Goal: Information Seeking & Learning: Learn about a topic

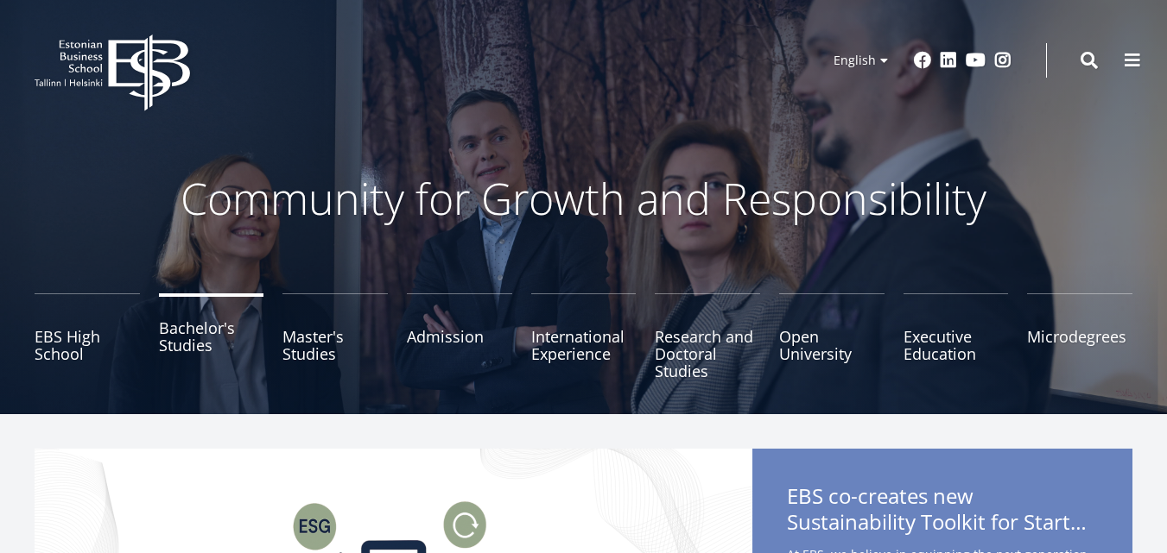
click at [203, 348] on link "Bachelor's Studies" at bounding box center [211, 337] width 105 height 86
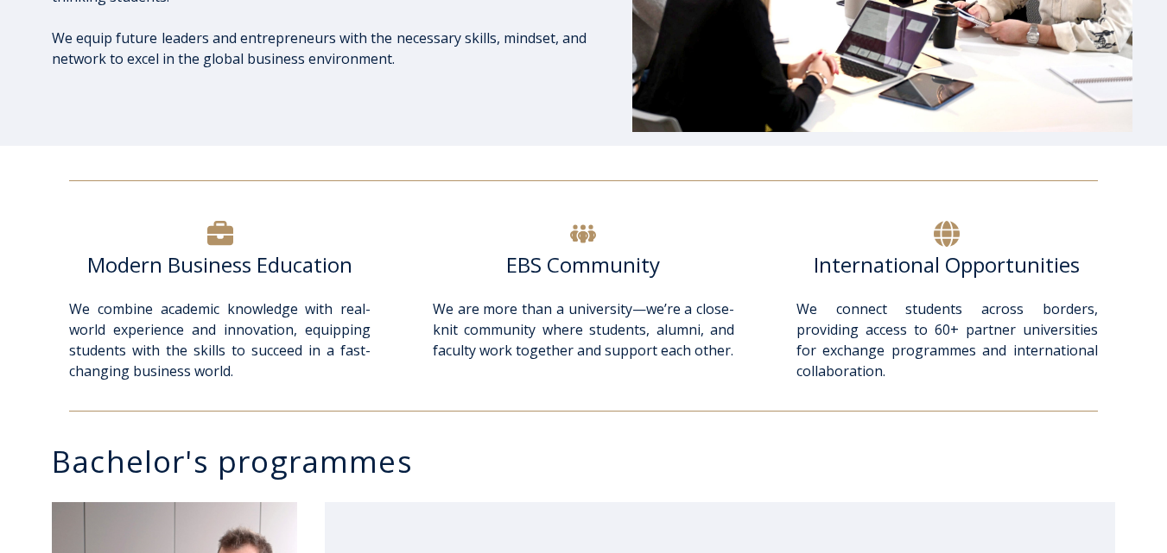
click at [538, 217] on div at bounding box center [583, 234] width 301 height 35
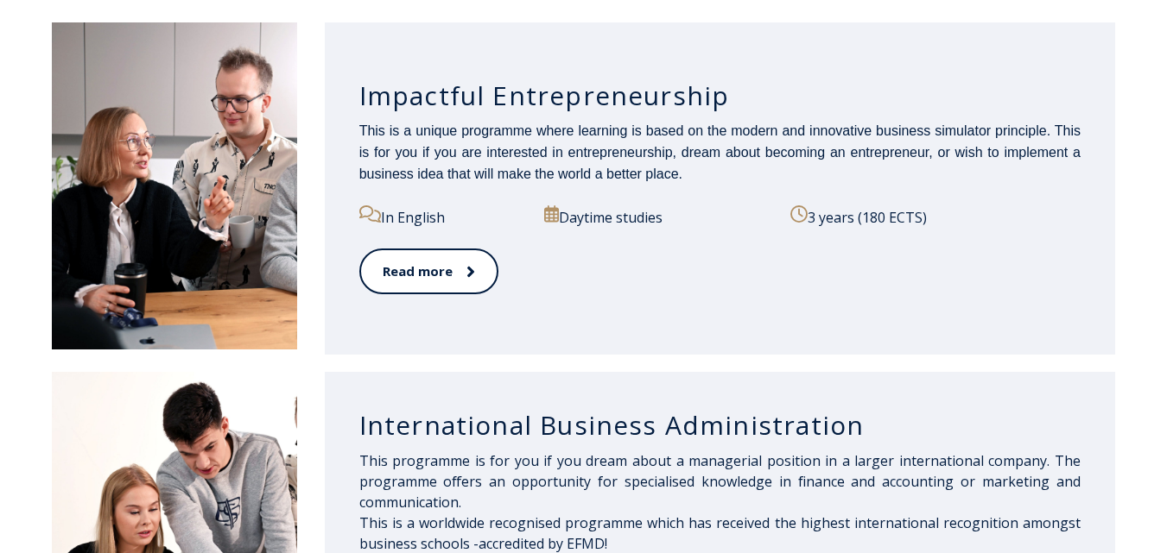
scroll to position [933, 0]
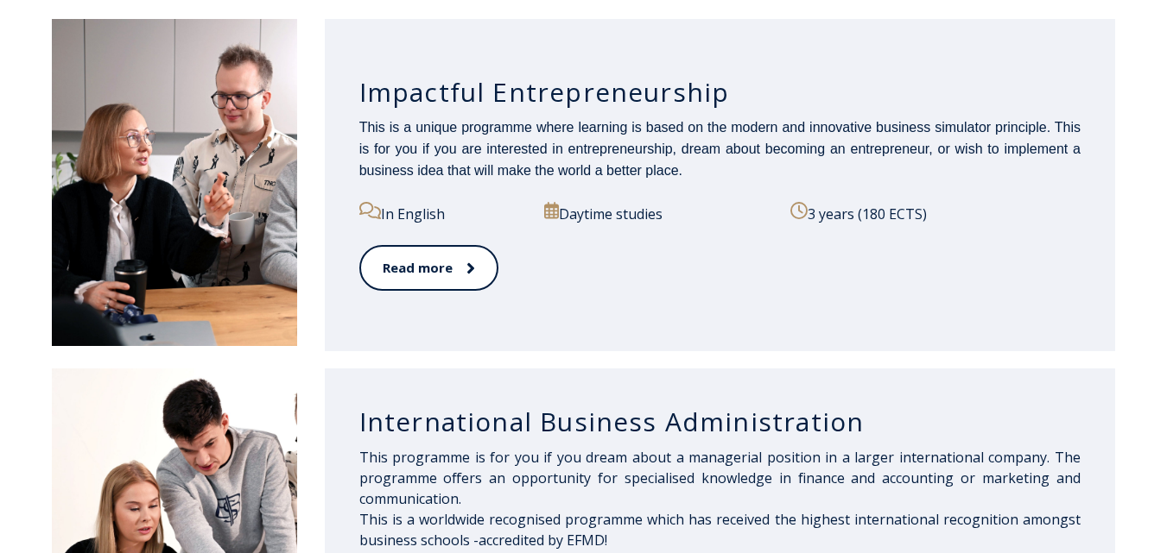
click at [660, 321] on div "Impactful Entrepreneurship This is a unique programme where learning is based o…" at bounding box center [720, 185] width 790 height 332
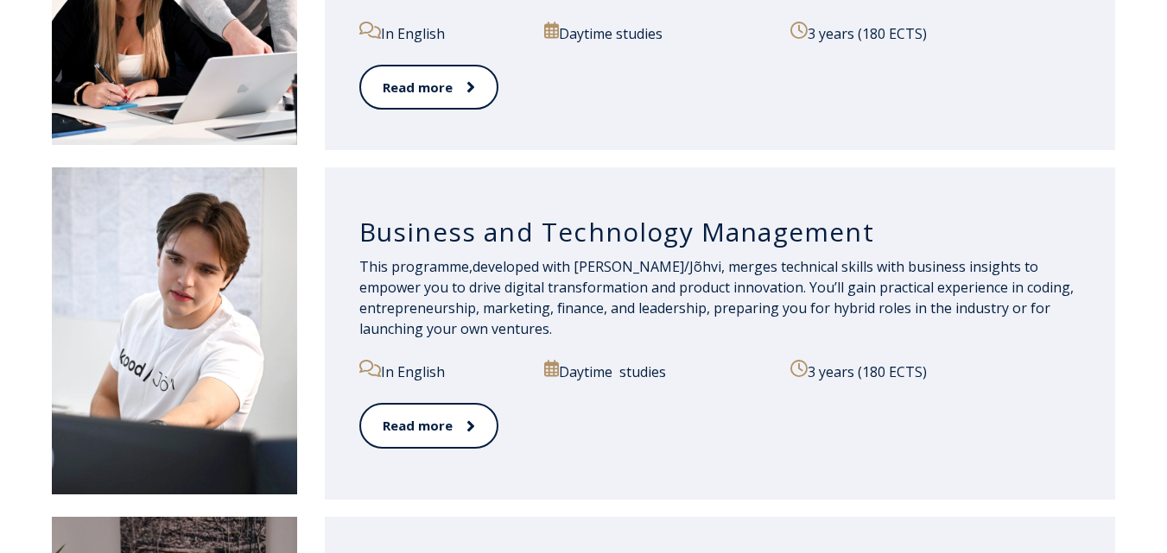
scroll to position [1520, 0]
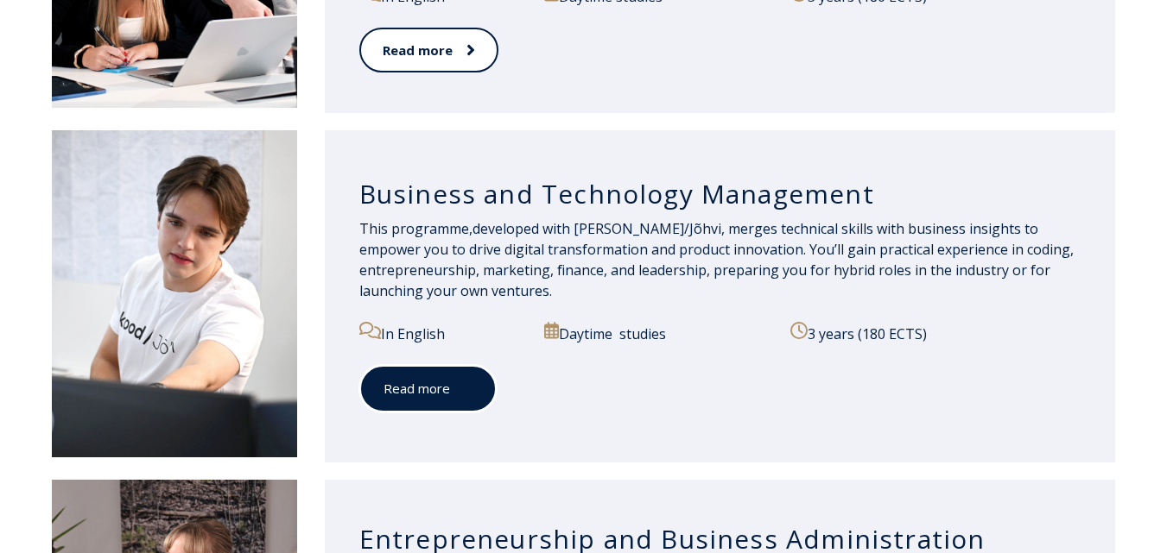
click at [427, 402] on link "Read more" at bounding box center [427, 388] width 137 height 47
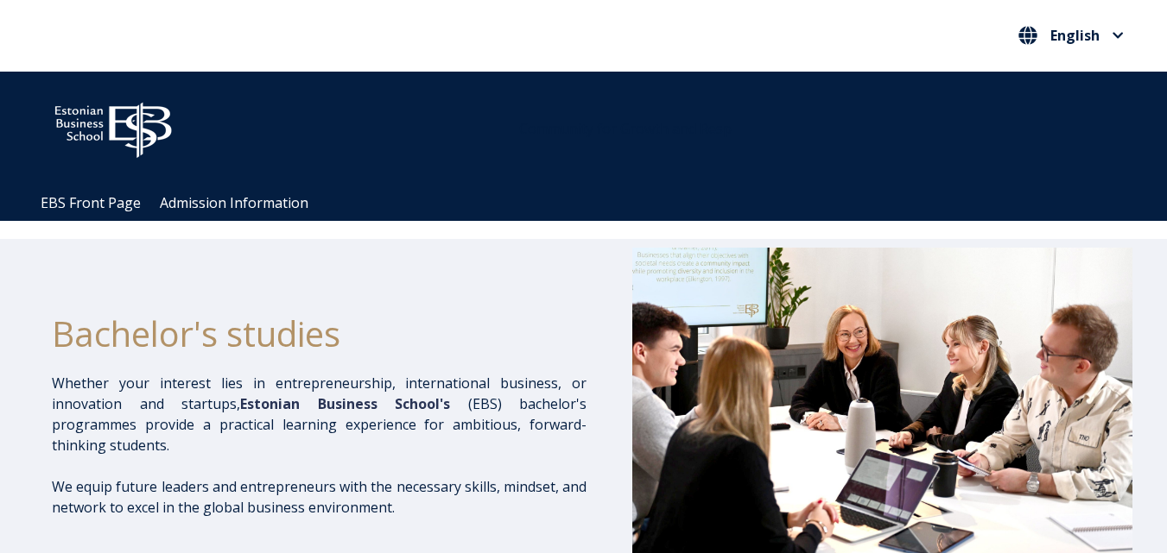
click at [335, 288] on div "Bachelor's studies Whether your interest lies in entrepreneurship, internationa…" at bounding box center [319, 417] width 534 height 338
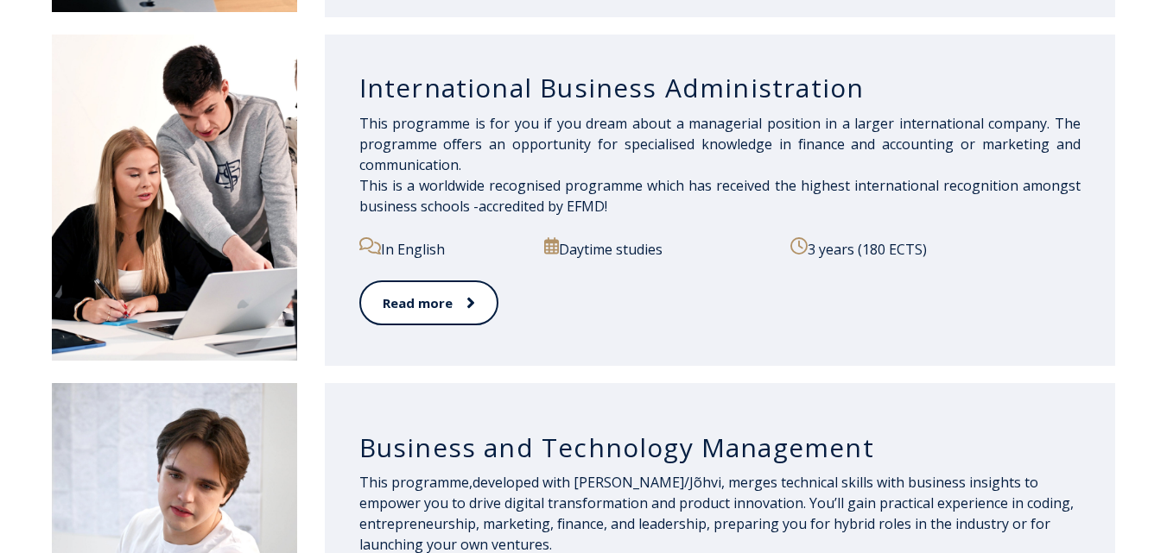
scroll to position [1268, 0]
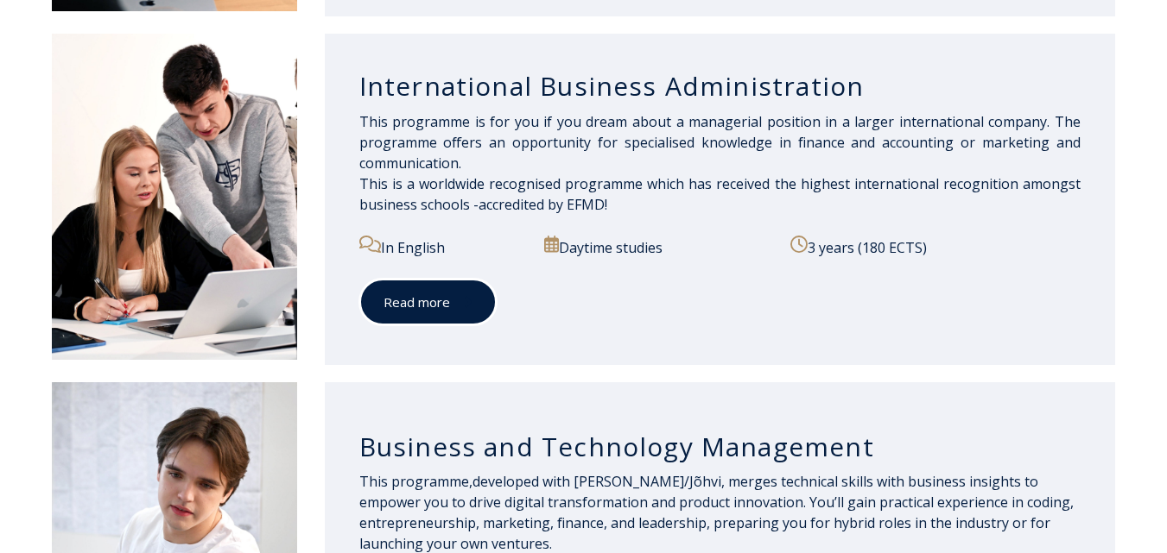
click at [446, 303] on link "Read more" at bounding box center [427, 302] width 137 height 47
